Goal: Find specific page/section: Find specific page/section

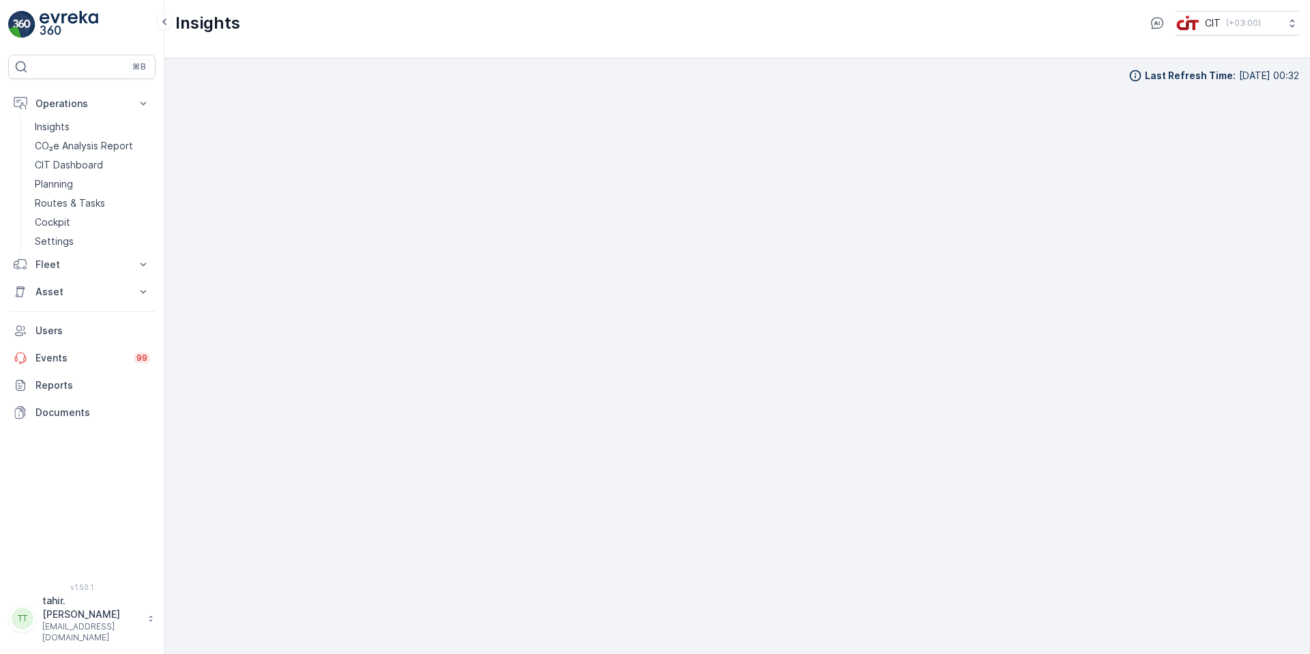
scroll to position [12, 0]
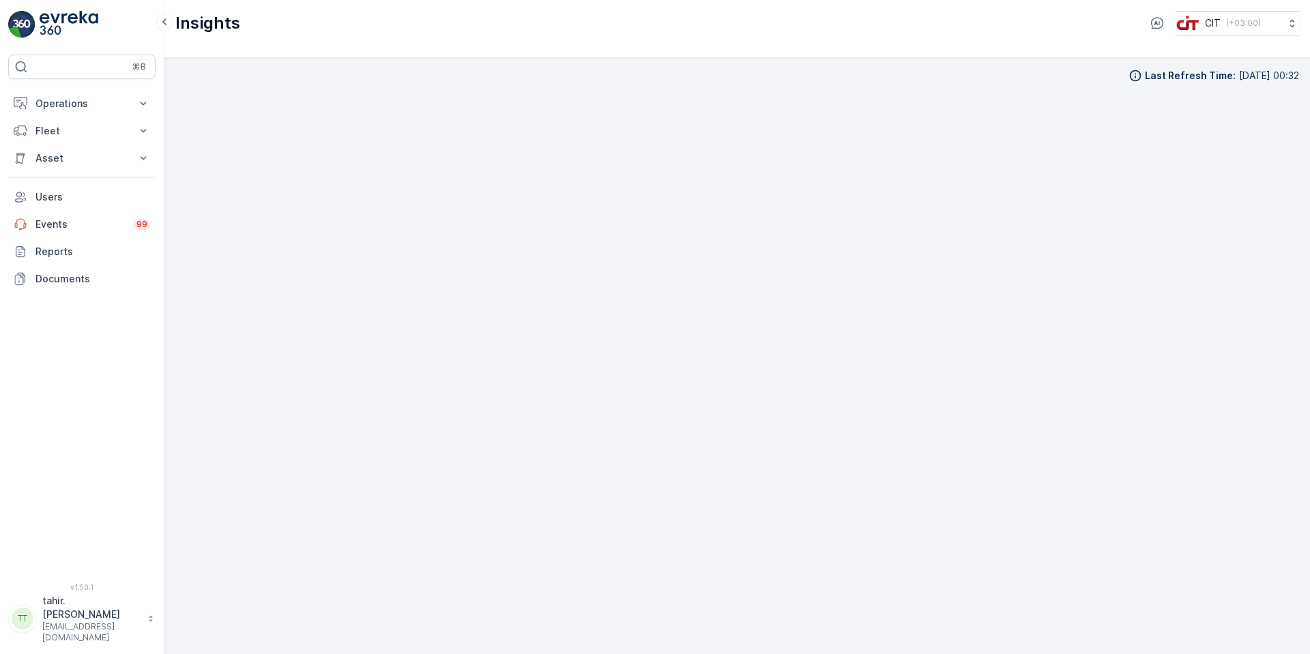
scroll to position [14, 0]
